Goal: Task Accomplishment & Management: Manage account settings

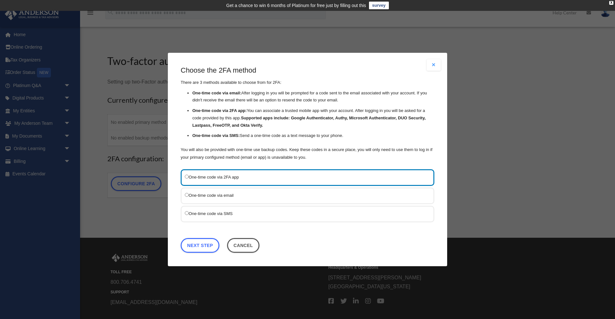
click at [230, 213] on label "One-time code via SMS" at bounding box center [304, 214] width 239 height 8
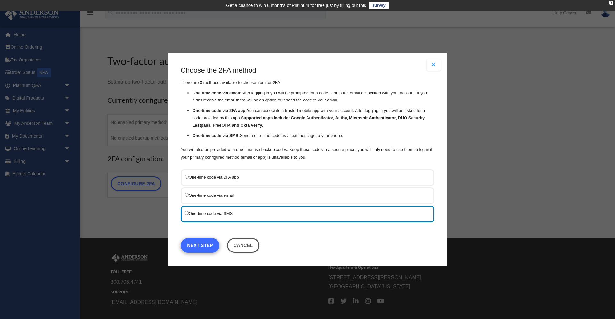
click at [196, 245] on link "Next Step" at bounding box center [200, 245] width 39 height 15
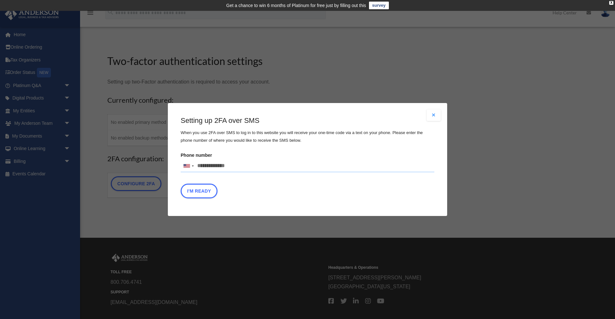
click at [233, 167] on input "Phone number United States +1 United Kingdom +44 Afghanistan (‫افغانستان‬‎) +93…" at bounding box center [308, 166] width 254 height 13
type input "**********"
click at [195, 190] on button "I'm Ready" at bounding box center [199, 191] width 37 height 15
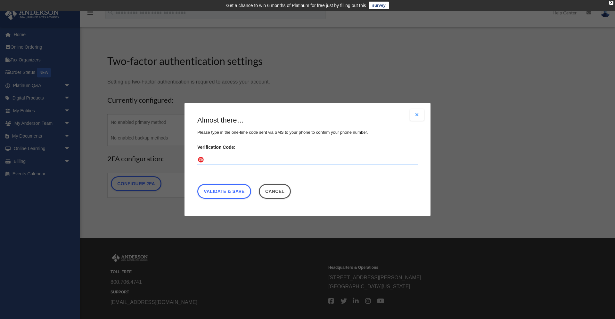
click at [243, 159] on input "Verification Code:" at bounding box center [307, 160] width 220 height 10
type input "******"
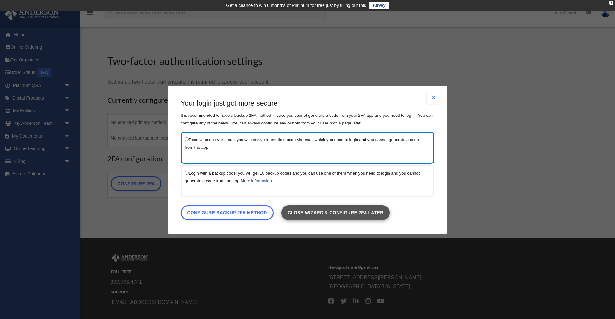
click at [319, 212] on link "Close wizard & configure 2FA later" at bounding box center [335, 212] width 109 height 15
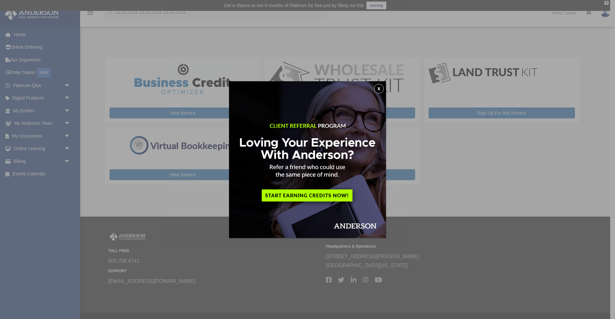
click at [379, 87] on button "x" at bounding box center [379, 89] width 10 height 10
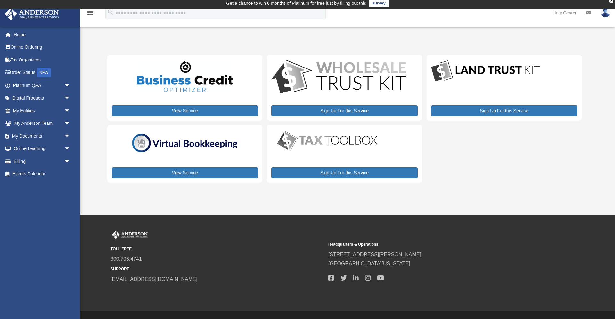
scroll to position [3, 0]
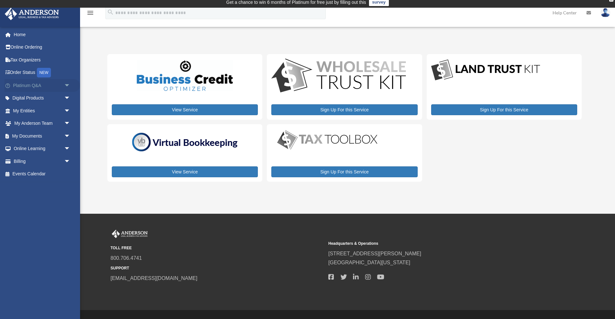
click at [49, 85] on link "Platinum Q&A arrow_drop_down" at bounding box center [42, 85] width 76 height 13
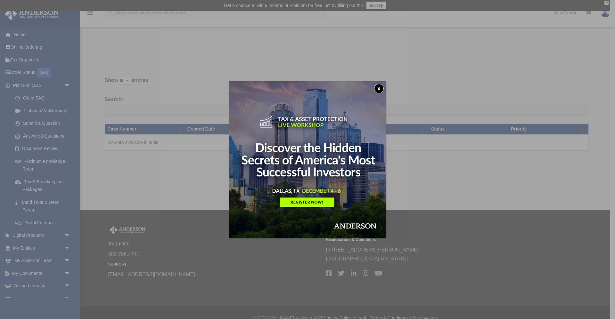
click at [379, 88] on button "x" at bounding box center [379, 89] width 10 height 10
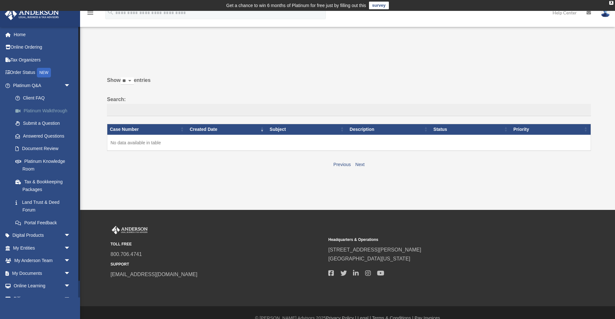
click at [46, 106] on link "Platinum Walkthrough" at bounding box center [44, 110] width 71 height 13
